Goal: Check status: Check status

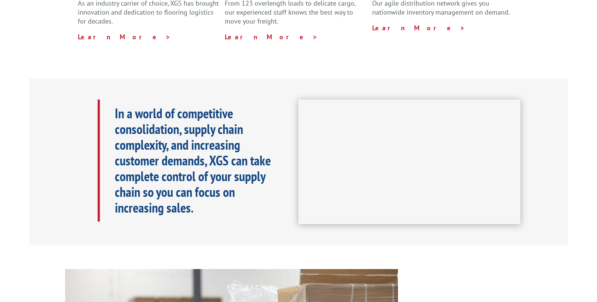
scroll to position [187, 0]
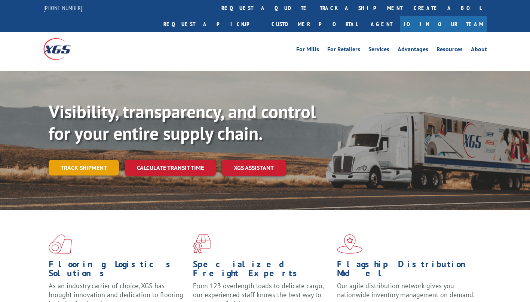
click at [94, 160] on link "Track shipment" at bounding box center [84, 168] width 70 height 16
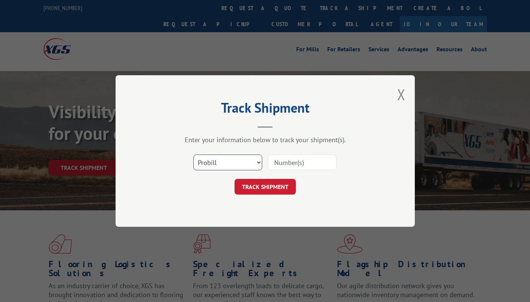
click at [258, 162] on select "Select category... Probill BOL PO" at bounding box center [227, 163] width 69 height 16
click at [258, 161] on select "Select category... Probill BOL PO" at bounding box center [227, 163] width 69 height 16
click at [299, 163] on input at bounding box center [302, 163] width 69 height 16
paste input "2852012"
type input "2852012"
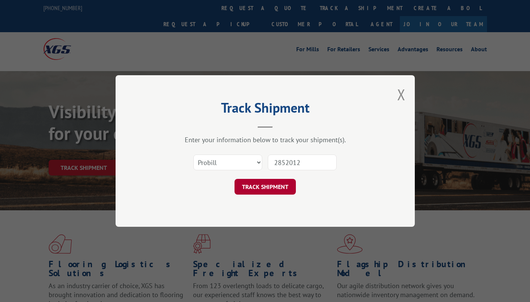
click at [284, 183] on button "TRACK SHIPMENT" at bounding box center [265, 187] width 61 height 16
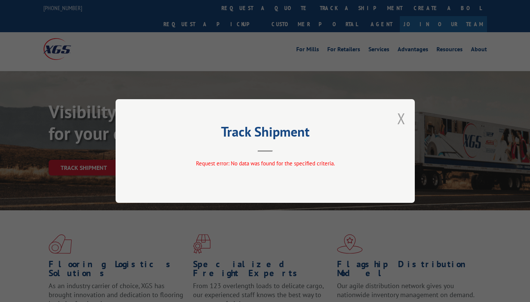
click at [400, 122] on button "Close modal" at bounding box center [401, 119] width 8 height 20
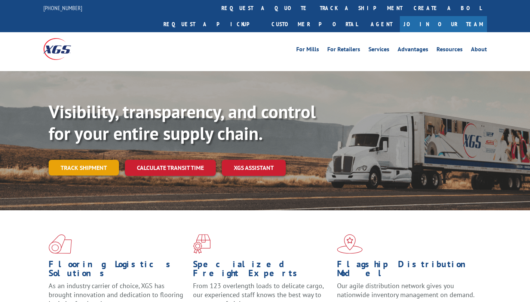
click at [90, 160] on link "Track shipment" at bounding box center [84, 168] width 70 height 16
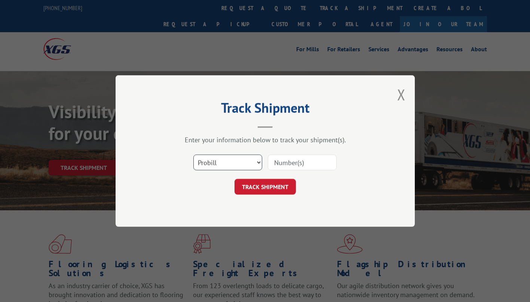
click at [241, 162] on select "Select category... Probill BOL PO" at bounding box center [227, 163] width 69 height 16
select select "po"
click at [193, 155] on select "Select category... Probill BOL PO" at bounding box center [227, 163] width 69 height 16
click at [295, 162] on input at bounding box center [302, 163] width 69 height 16
paste input "2852012"
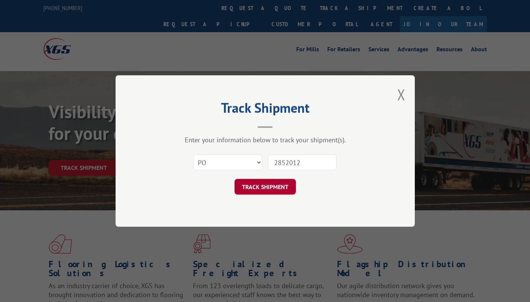
type input "2852012"
click at [280, 185] on button "TRACK SHIPMENT" at bounding box center [265, 187] width 61 height 16
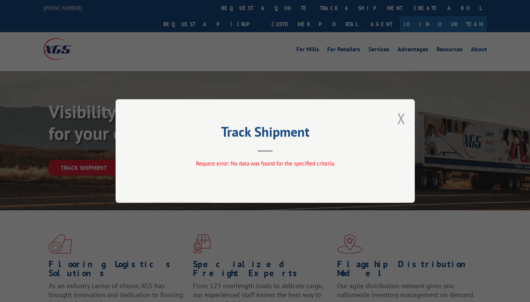
click at [401, 118] on button "Close modal" at bounding box center [401, 119] width 8 height 20
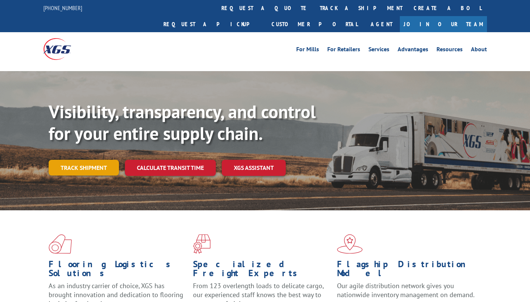
click at [88, 160] on link "Track shipment" at bounding box center [84, 168] width 70 height 16
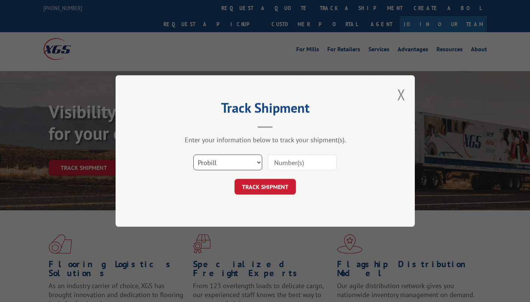
click at [253, 165] on select "Select category... Probill BOL PO" at bounding box center [227, 163] width 69 height 16
select select "po"
click at [193, 155] on select "Select category... Probill BOL PO" at bounding box center [227, 163] width 69 height 16
click at [305, 165] on input at bounding box center [302, 163] width 69 height 16
paste input "295149970"
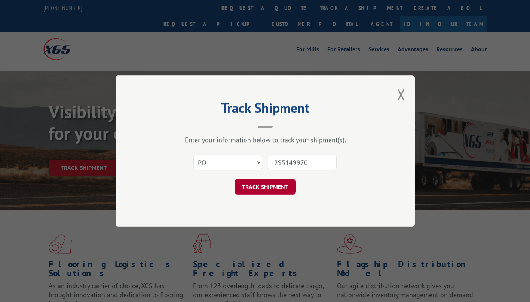
type input "295149970"
click at [273, 188] on button "TRACK SHIPMENT" at bounding box center [265, 187] width 61 height 16
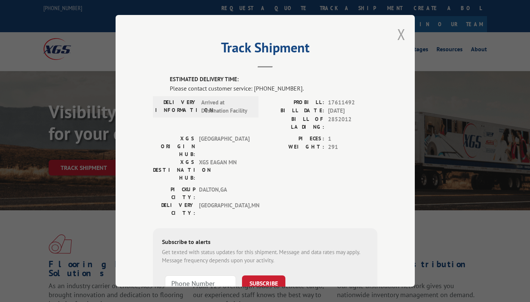
click at [397, 33] on button "Close modal" at bounding box center [401, 34] width 8 height 20
